Goal: Information Seeking & Learning: Learn about a topic

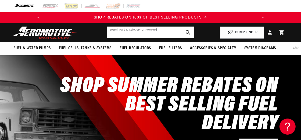
click at [129, 30] on input "text" at bounding box center [150, 33] width 87 height 12
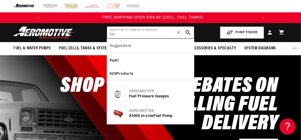
scroll to position [0, 213]
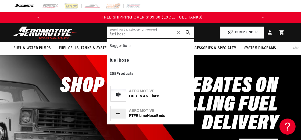
type input "fuel hose"
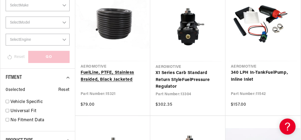
scroll to position [0, 213]
click at [124, 83] on link "Fuel Line, PTFE, Stainless Braided, Black Jacketed" at bounding box center [113, 77] width 64 height 14
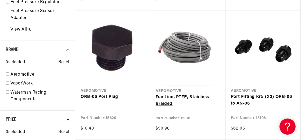
scroll to position [484, 0]
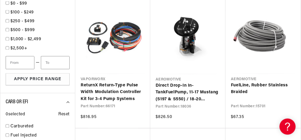
scroll to position [0, 213]
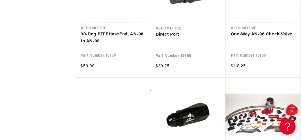
scroll to position [1373, 0]
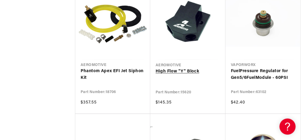
scroll to position [0, 213]
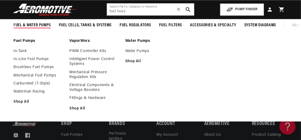
click at [40, 23] on span "Fuel & Water Pumps" at bounding box center [31, 26] width 37 height 6
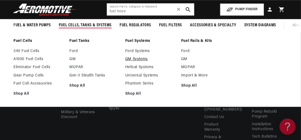
click at [139, 62] on link "GM Systems" at bounding box center [150, 59] width 51 height 5
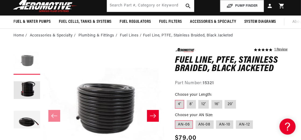
click at [26, 68] on button "Load image 1 in gallery view" at bounding box center [26, 61] width 27 height 27
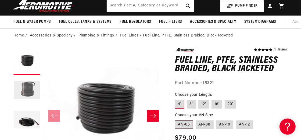
click at [25, 90] on button "Load image 2 in gallery view" at bounding box center [26, 91] width 27 height 27
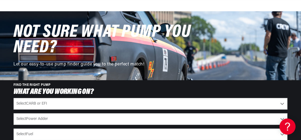
scroll to position [0, 189]
